Goal: Transaction & Acquisition: Purchase product/service

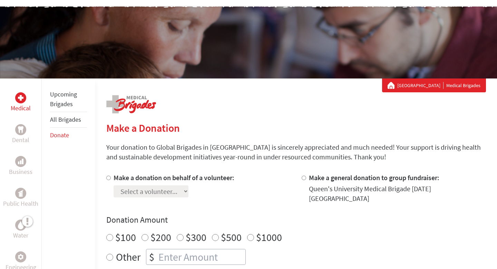
scroll to position [102, 0]
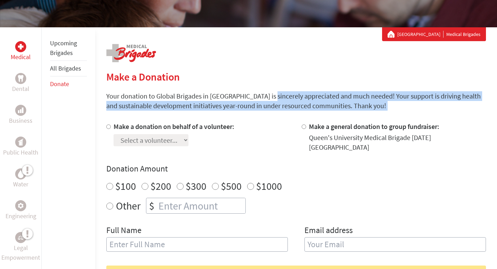
drag, startPoint x: 244, startPoint y: 94, endPoint x: 244, endPoint y: 116, distance: 22.8
click at [244, 116] on section "Make a Donation Your donation to Global Brigades in [GEOGRAPHIC_DATA] is sincer…" at bounding box center [296, 237] width 380 height 334
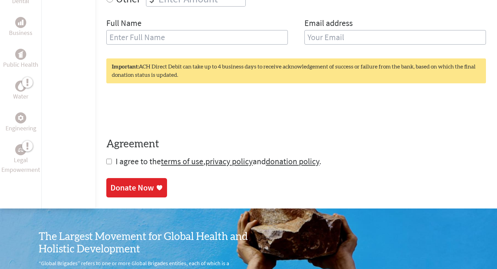
scroll to position [295, 0]
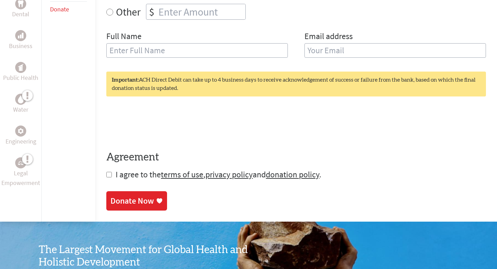
drag, startPoint x: 279, startPoint y: 71, endPoint x: 277, endPoint y: 90, distance: 19.9
click at [277, 90] on form "Make a donation on behalf of a volunteer: Select a volunteer... [PERSON_NAME] […" at bounding box center [296, 54] width 380 height 252
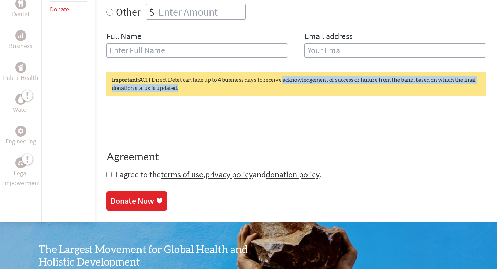
click at [277, 90] on div "Important: ACH Direct Debit can take up to 4 business days to receive acknowled…" at bounding box center [296, 83] width 380 height 25
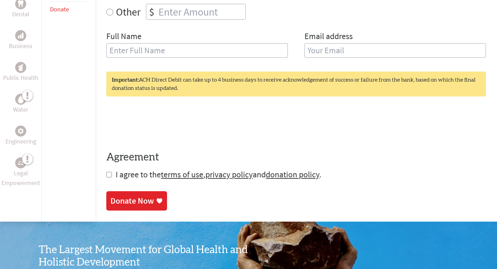
drag, startPoint x: 291, startPoint y: 75, endPoint x: 289, endPoint y: 81, distance: 7.1
click at [289, 81] on div "Important: ACH Direct Debit can take up to 4 business days to receive acknowled…" at bounding box center [296, 83] width 380 height 25
click at [286, 79] on div "Important: ACH Direct Debit can take up to 4 business days to receive acknowled…" at bounding box center [296, 83] width 380 height 25
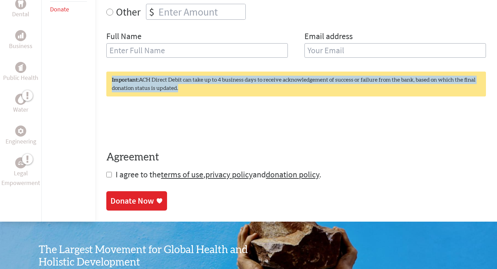
drag, startPoint x: 286, startPoint y: 79, endPoint x: 287, endPoint y: 67, distance: 12.1
click at [287, 71] on div "Important: ACH Direct Debit can take up to 4 business days to receive acknowled…" at bounding box center [296, 83] width 380 height 25
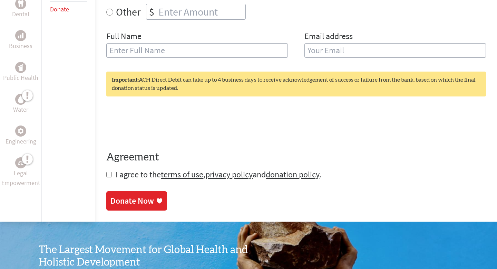
drag, startPoint x: 288, startPoint y: 81, endPoint x: 291, endPoint y: 67, distance: 14.2
click at [291, 71] on div "Important: ACH Direct Debit can take up to 4 business days to receive acknowled…" at bounding box center [296, 83] width 380 height 25
drag, startPoint x: 283, startPoint y: 84, endPoint x: 287, endPoint y: 55, distance: 28.6
click at [287, 55] on form "Make a donation on behalf of a volunteer: Select a volunteer... [PERSON_NAME] […" at bounding box center [296, 54] width 380 height 252
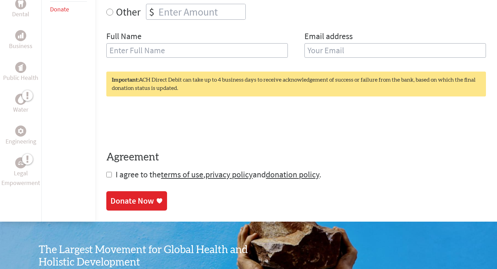
click at [287, 55] on div "Full Name" at bounding box center [197, 48] width 182 height 35
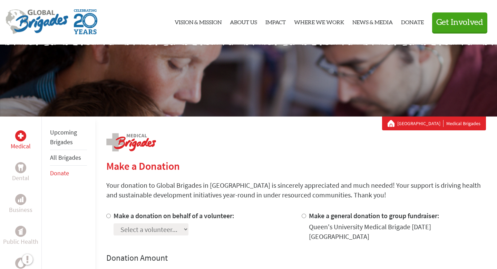
scroll to position [0, 0]
